Goal: Information Seeking & Learning: Learn about a topic

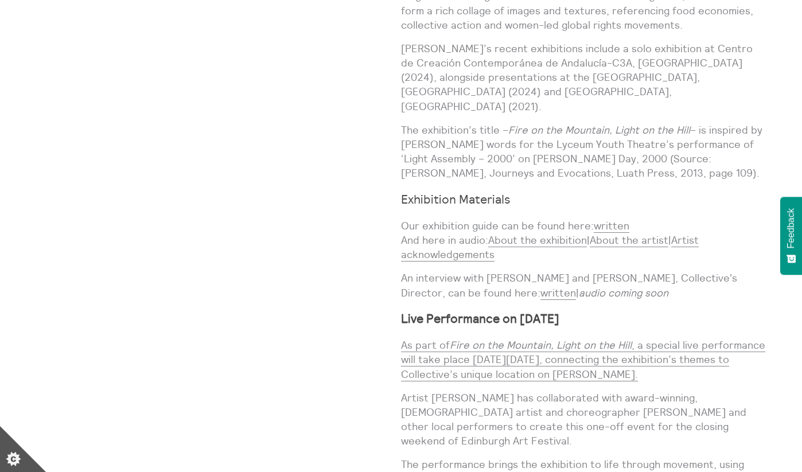
scroll to position [1129, 0]
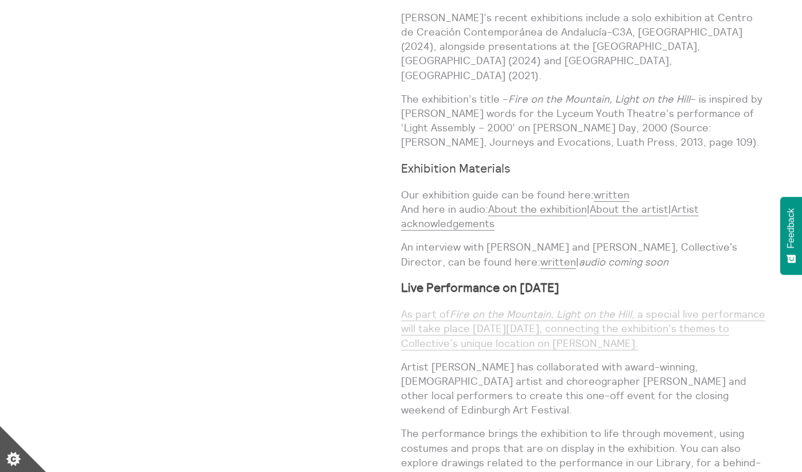
click at [504, 307] on link "As part of Fire on the Mountain, Light on the Hill , a special live performance…" at bounding box center [583, 328] width 364 height 42
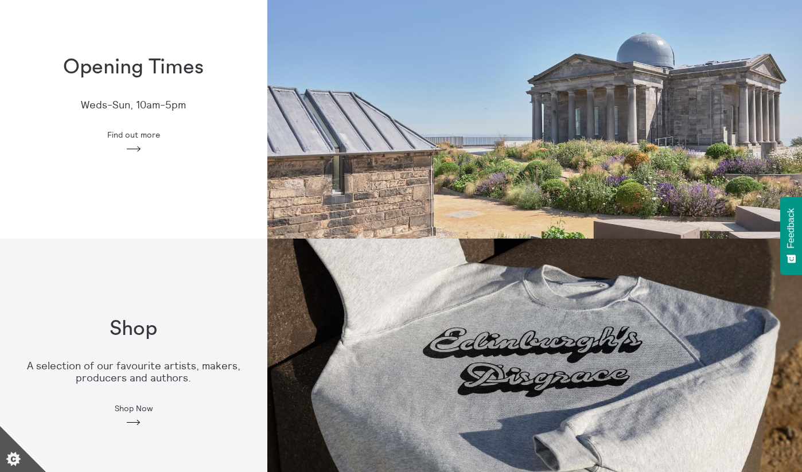
scroll to position [367, 0]
